Goal: Task Accomplishment & Management: Use online tool/utility

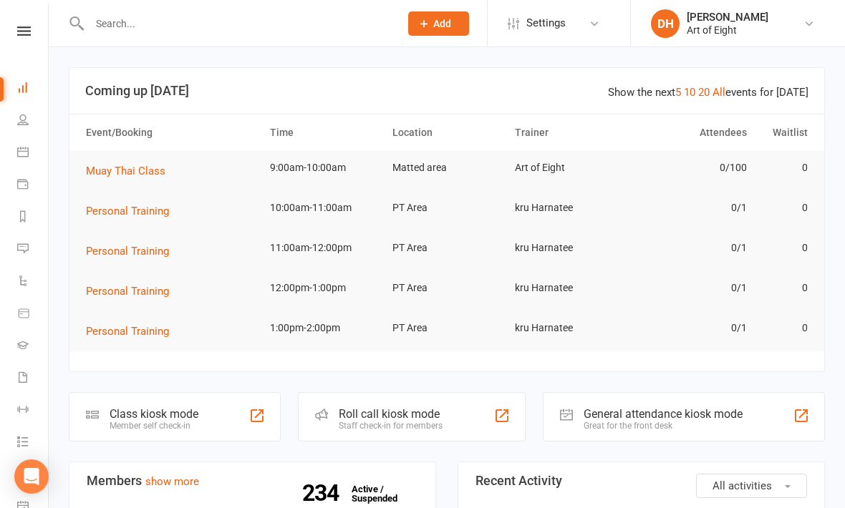
click at [189, 409] on div "Class kiosk mode" at bounding box center [154, 414] width 89 height 14
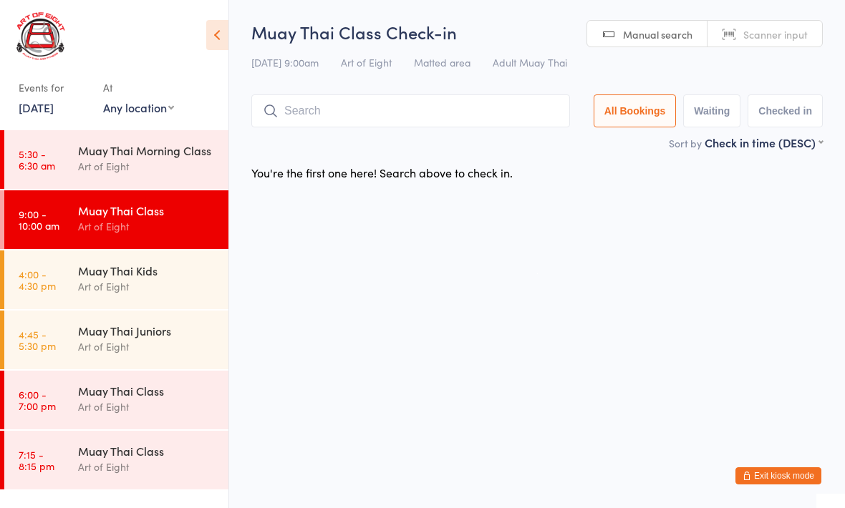
click at [333, 115] on input "search" at bounding box center [410, 110] width 319 height 33
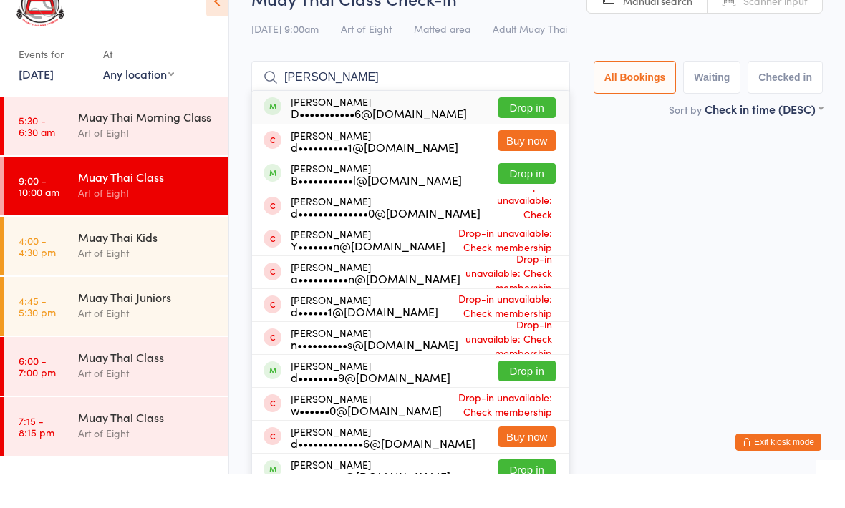
type input "Daniel"
click at [508, 389] on div "Daniel Bannon d••••••••9@gmail.com Drop in" at bounding box center [410, 405] width 317 height 32
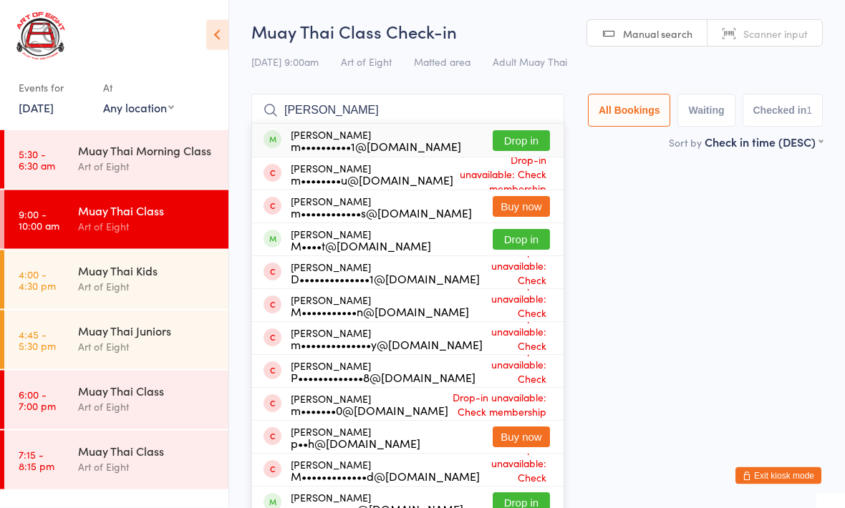
type input "Matthew chan"
click at [507, 132] on button "Drop in" at bounding box center [521, 141] width 57 height 21
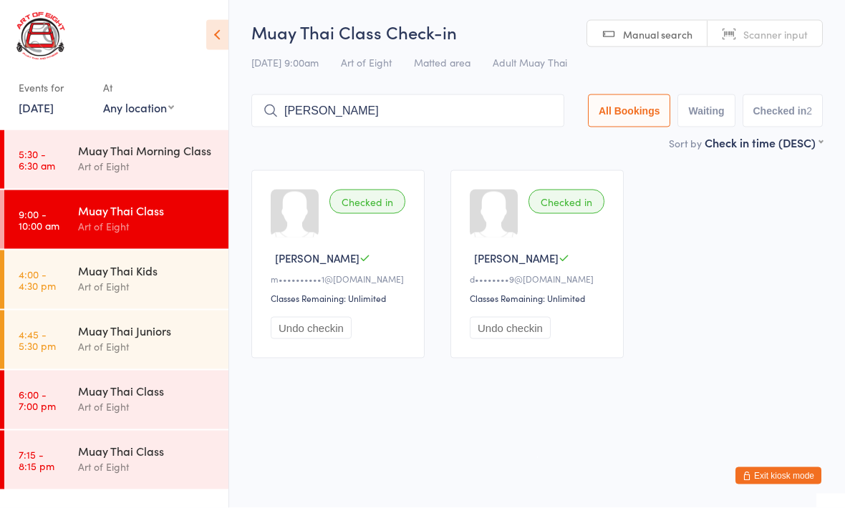
type input "Samuel joulia"
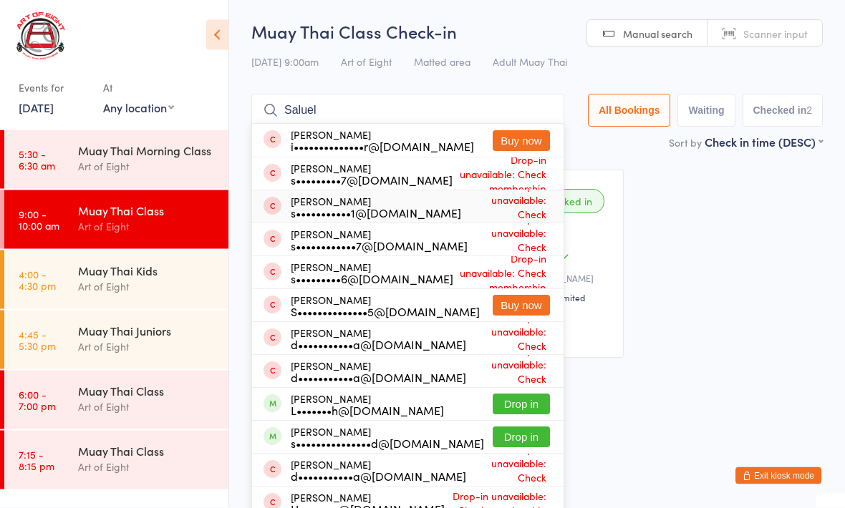
type input "Saluel"
click at [488, 208] on span "Drop-in unavailable: Check membership" at bounding box center [505, 207] width 89 height 64
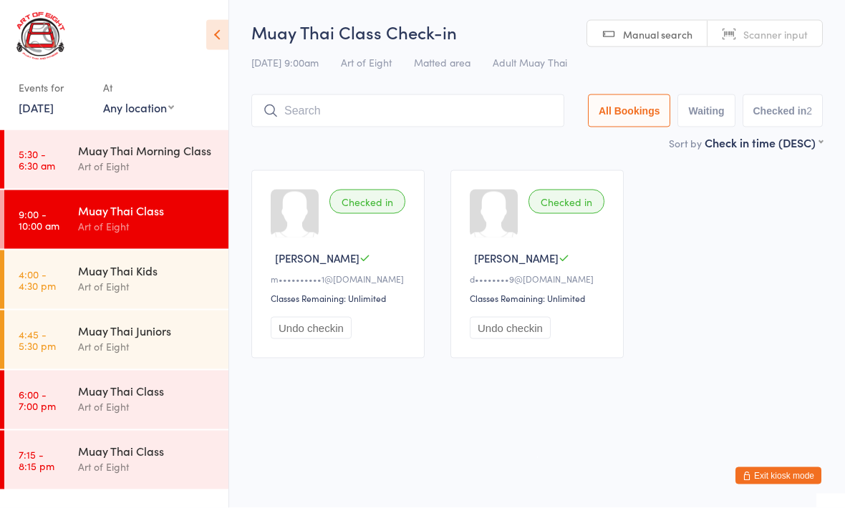
click at [759, 333] on div "Checked in Matthew C m••••••••••1@hotmail.com Classes Remaining: Unlimited Undo…" at bounding box center [536, 264] width 597 height 214
click at [735, 343] on div "Checked in Matthew C m••••••••••1@hotmail.com Classes Remaining: Unlimited Undo…" at bounding box center [536, 264] width 597 height 214
